Goal: Register for event/course

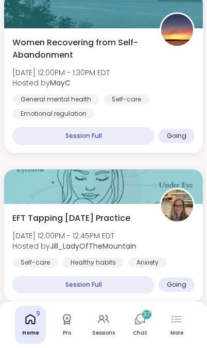
scroll to position [227, 0]
click at [140, 321] on icon at bounding box center [140, 319] width 12 height 12
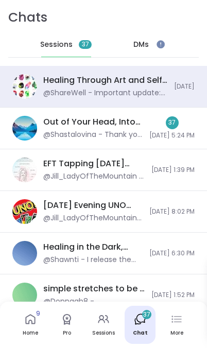
click at [29, 132] on img at bounding box center [24, 128] width 25 height 25
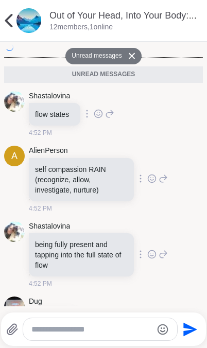
scroll to position [1476, 0]
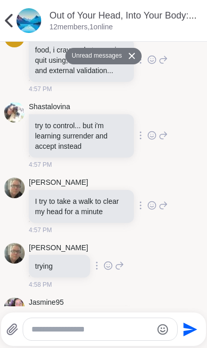
click at [14, 16] on icon at bounding box center [8, 20] width 21 height 21
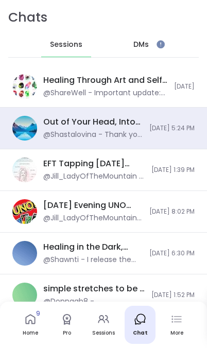
click at [17, 87] on img at bounding box center [24, 86] width 25 height 25
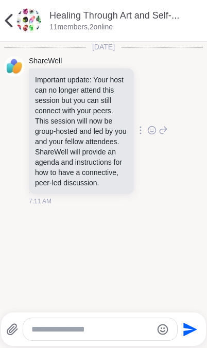
click at [9, 23] on icon at bounding box center [9, 20] width 8 height 13
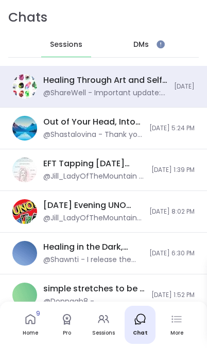
click at [21, 318] on link "Home 9" at bounding box center [30, 325] width 31 height 38
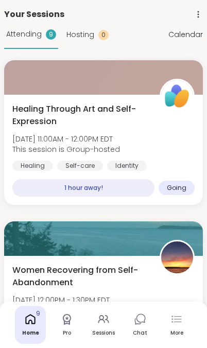
click at [26, 108] on span "Healing Through Art and Self-Expression" at bounding box center [80, 115] width 136 height 25
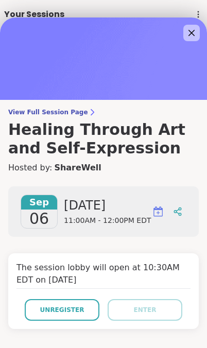
click at [52, 315] on button "Unregister" at bounding box center [62, 310] width 75 height 22
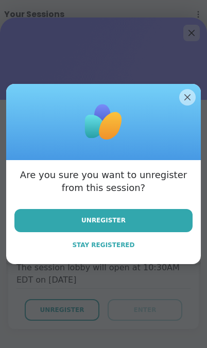
click at [49, 216] on button "Unregister" at bounding box center [103, 220] width 178 height 23
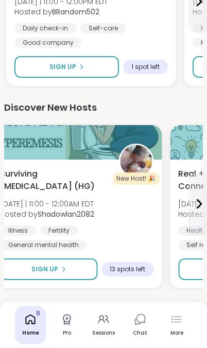
scroll to position [2293, 0]
